Goal: Find contact information: Find contact information

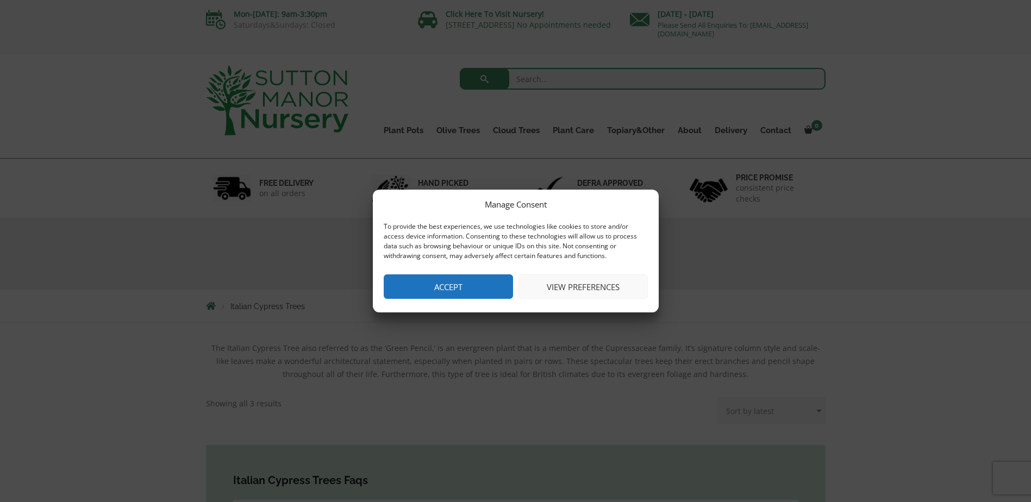
click at [418, 291] on button "Accept" at bounding box center [448, 286] width 129 height 24
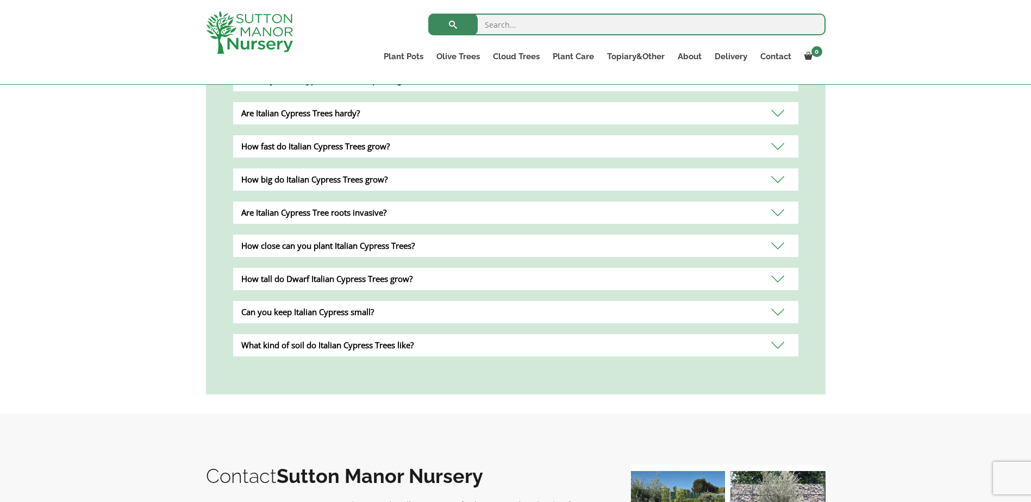
scroll to position [272, 0]
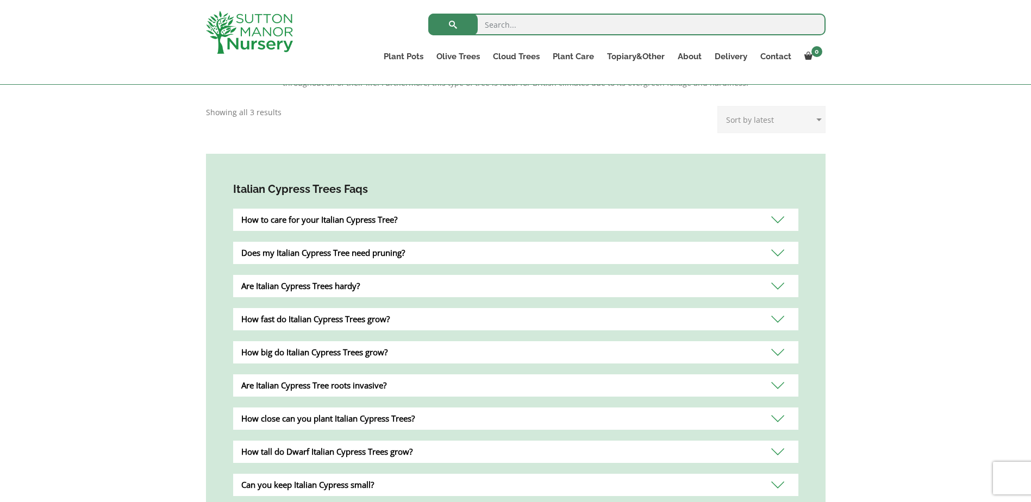
click at [781, 284] on div "Are Italian Cypress Trees hardy?" at bounding box center [515, 286] width 565 height 22
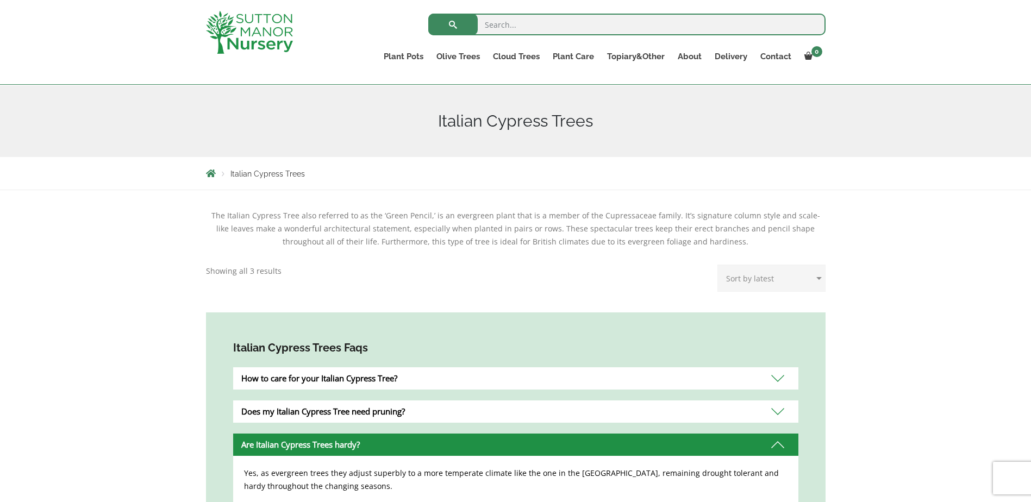
scroll to position [109, 0]
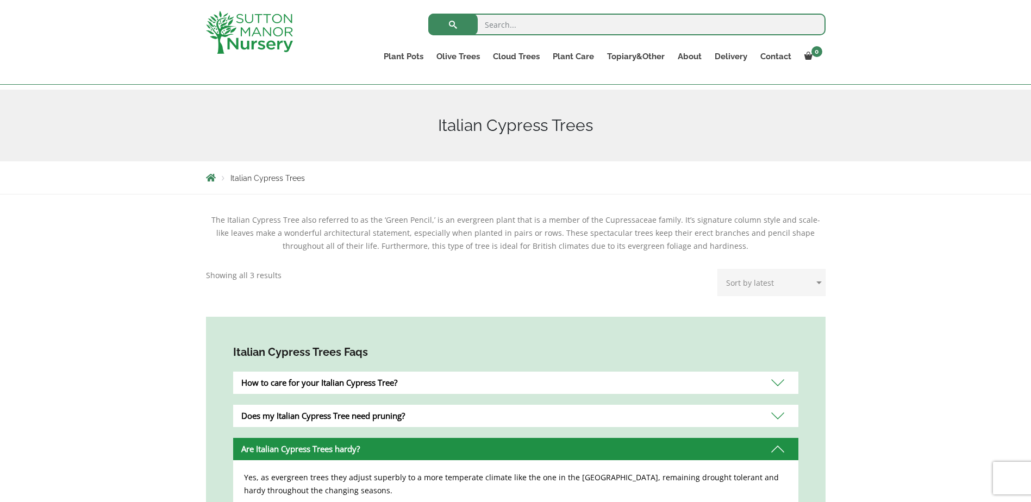
click at [745, 284] on select "Sort by popularity Sort by latest Sort by price: low to high Sort by price: hig…" at bounding box center [771, 282] width 108 height 27
click at [500, 21] on input "search" at bounding box center [626, 25] width 397 height 22
paste input "Italian Cypress)"
type input "Italian Cypress"
click at [428, 14] on button "submit" at bounding box center [452, 25] width 49 height 22
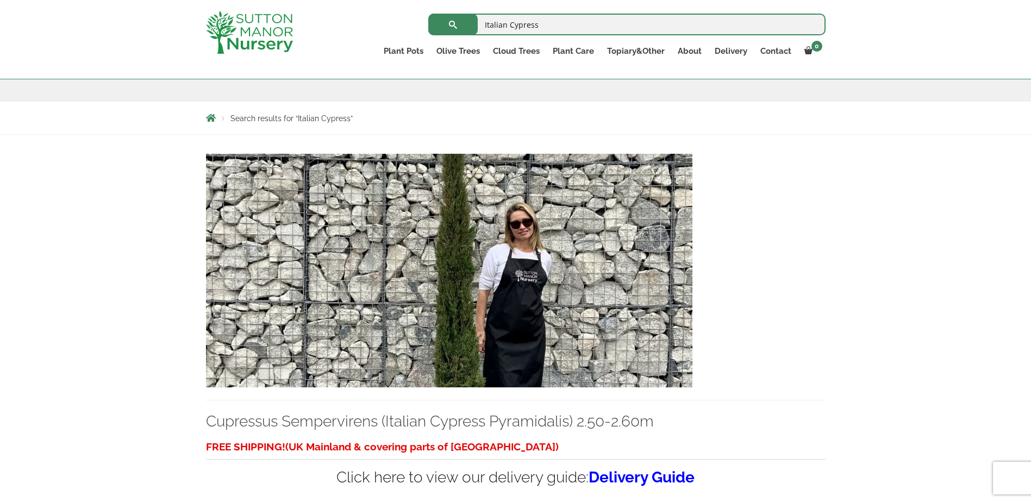
scroll to position [217, 0]
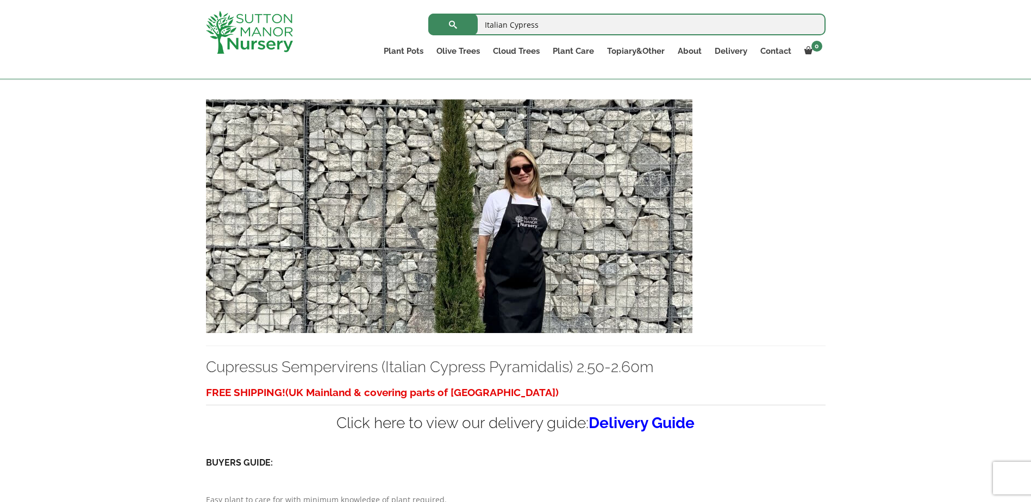
click at [540, 274] on img at bounding box center [449, 216] width 486 height 234
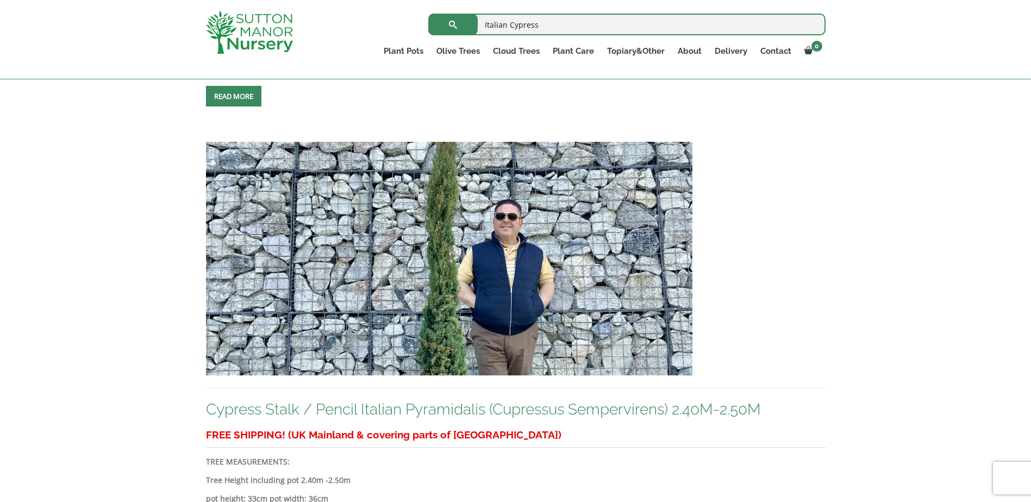
scroll to position [1250, 0]
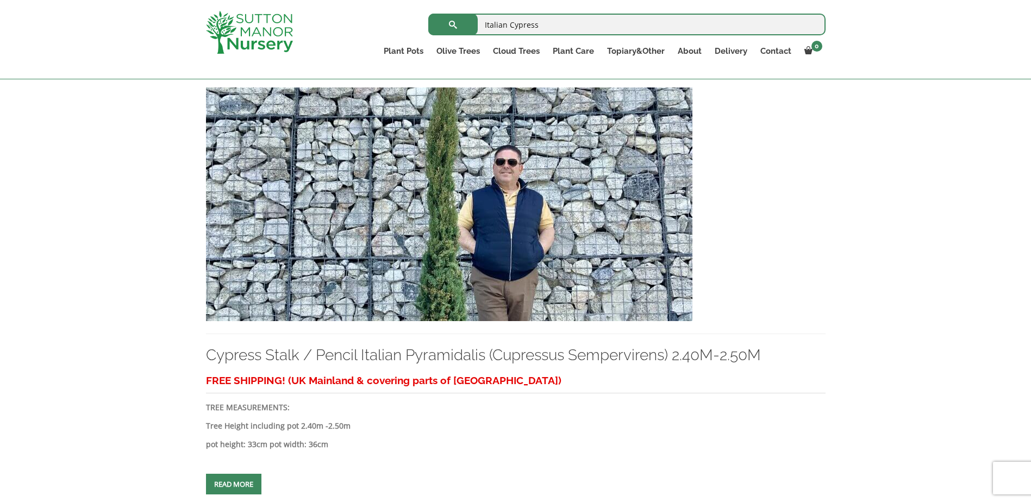
click at [418, 237] on img at bounding box center [449, 204] width 486 height 234
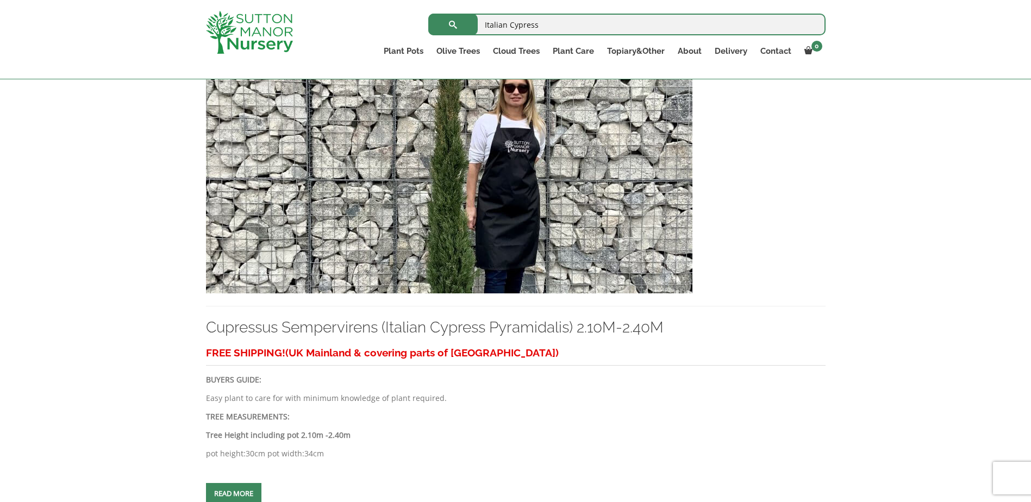
scroll to position [761, 0]
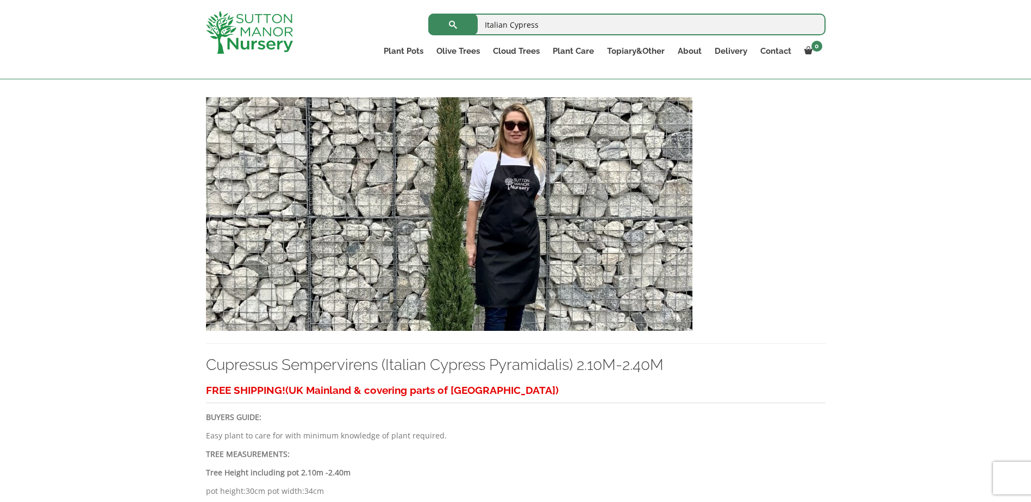
click at [431, 228] on img at bounding box center [449, 214] width 486 height 234
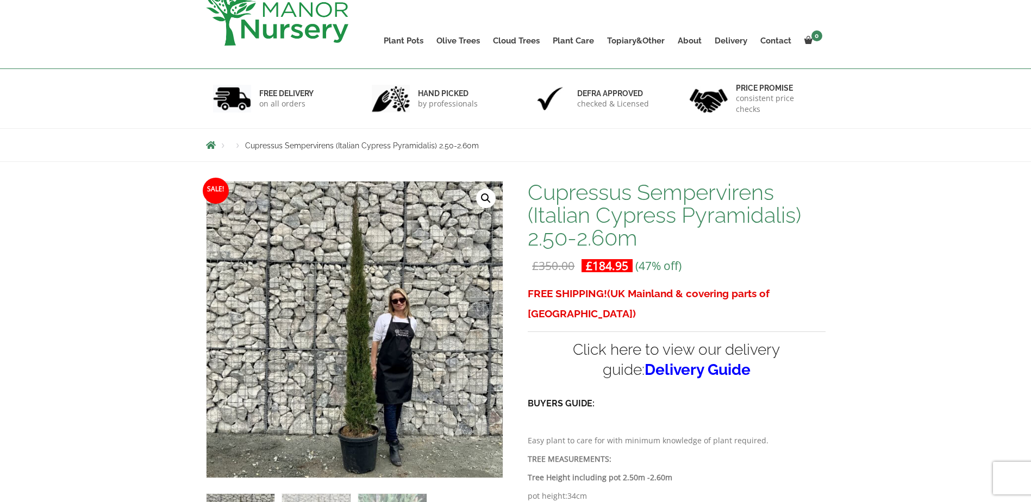
scroll to position [109, 0]
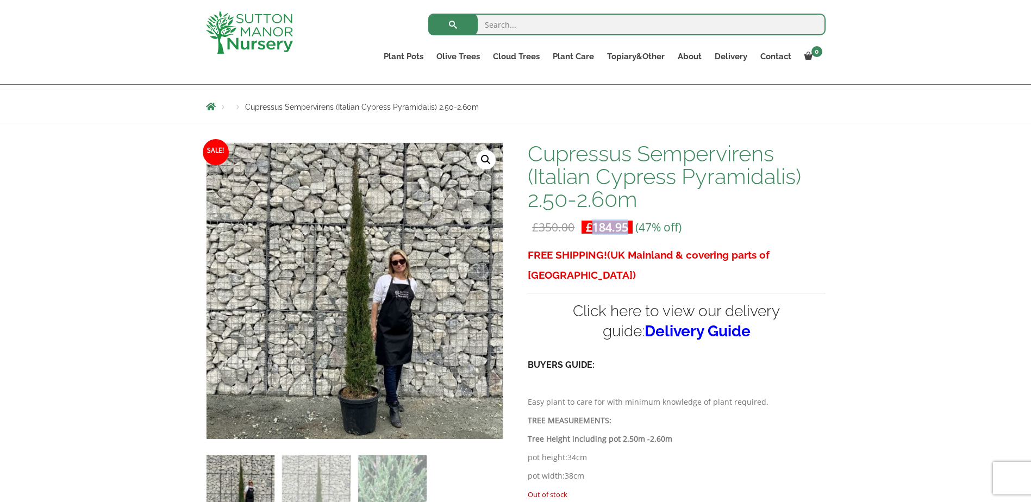
drag, startPoint x: 627, startPoint y: 229, endPoint x: 591, endPoint y: 229, distance: 35.3
click at [591, 229] on bdi "£ 184.95" at bounding box center [607, 227] width 42 height 15
copy bdi "184.95"
click at [1008, 215] on div "Add soil to your order? Please select an option (x1) 75L Bag (£34.99) (x2) 75L …" at bounding box center [515, 437] width 1031 height 628
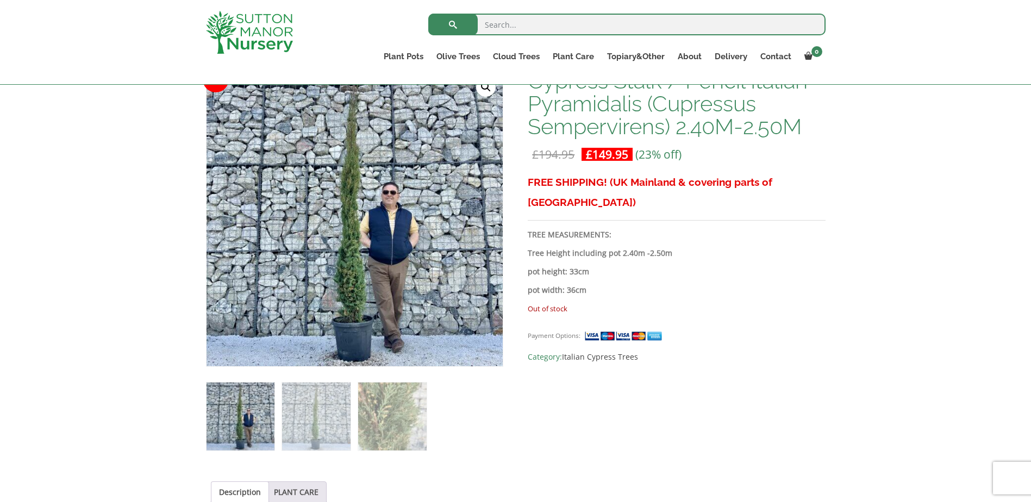
scroll to position [217, 0]
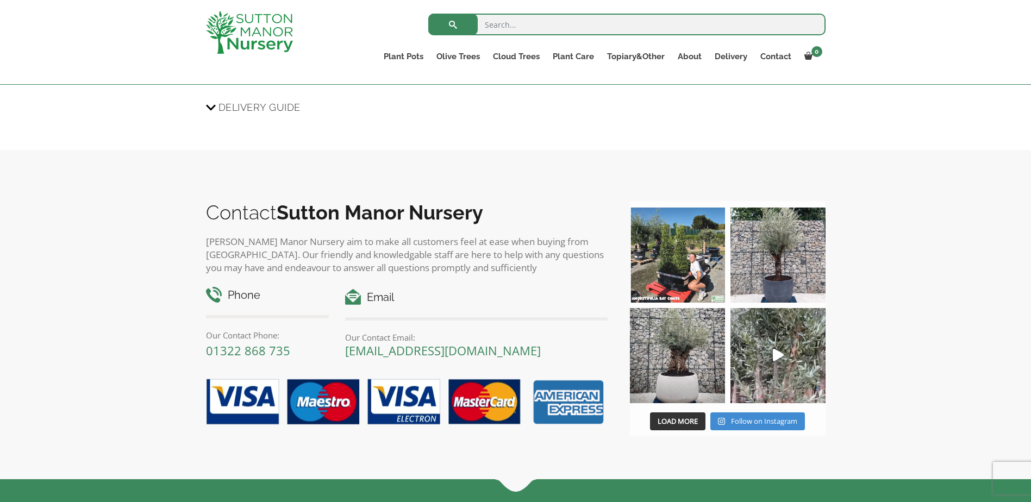
scroll to position [706, 0]
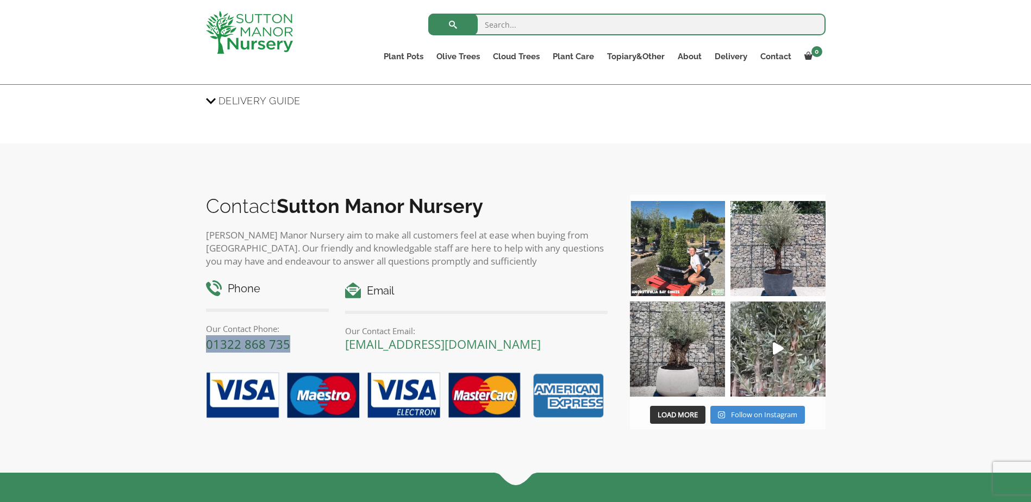
drag, startPoint x: 290, startPoint y: 347, endPoint x: 207, endPoint y: 348, distance: 82.6
click at [207, 348] on p "01322 868 735" at bounding box center [267, 343] width 123 height 17
copy link "01322 868 735"
click at [980, 266] on div "Contact [PERSON_NAME][GEOGRAPHIC_DATA][PERSON_NAME] aim to make all customers f…" at bounding box center [515, 308] width 1031 height 330
click at [905, 323] on div "Contact [PERSON_NAME][GEOGRAPHIC_DATA][PERSON_NAME] aim to make all customers f…" at bounding box center [515, 308] width 1031 height 330
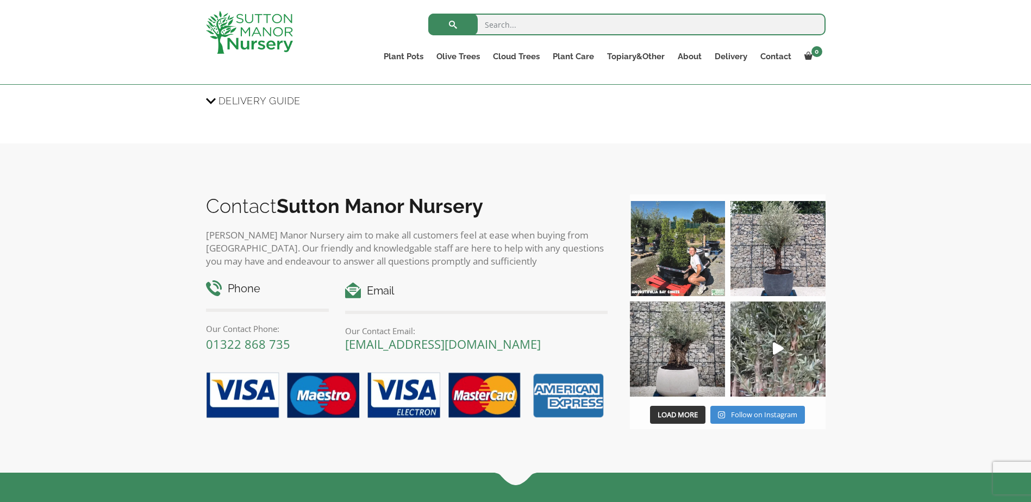
click at [375, 204] on b "Sutton Manor Nursery" at bounding box center [380, 206] width 206 height 23
click at [773, 55] on link "Contact" at bounding box center [776, 56] width 44 height 15
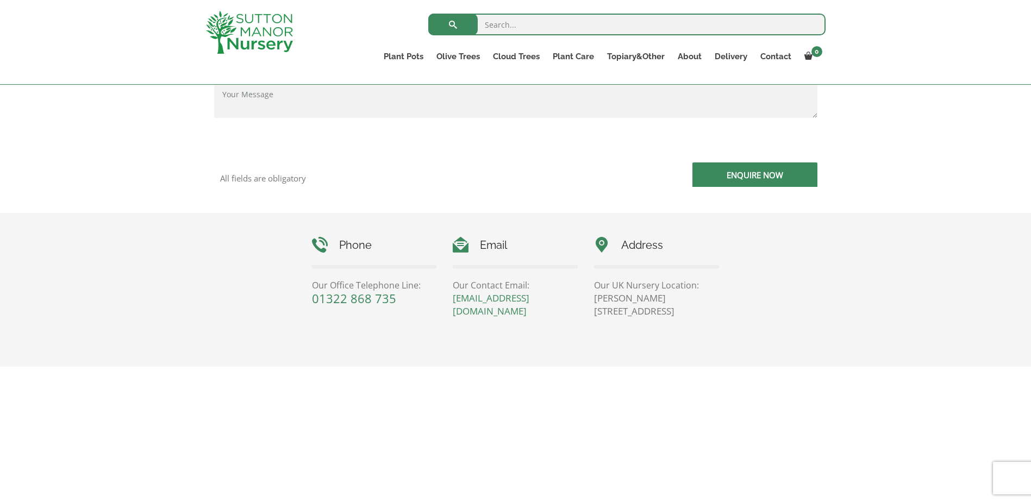
scroll to position [326, 0]
